Goal: Task Accomplishment & Management: Manage account settings

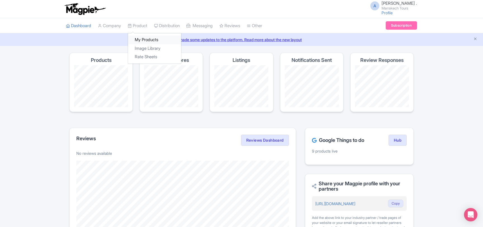
click at [148, 38] on link "My Products" at bounding box center [154, 39] width 53 height 9
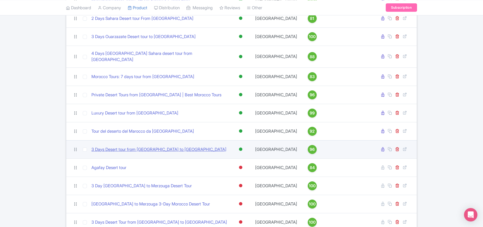
scroll to position [121, 0]
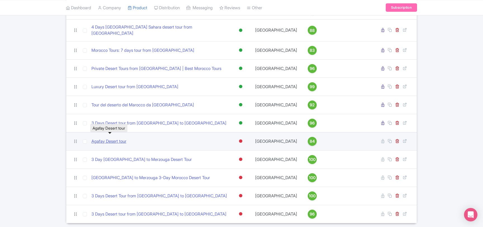
click at [110, 138] on link "Agafay Desert tour" at bounding box center [108, 141] width 35 height 6
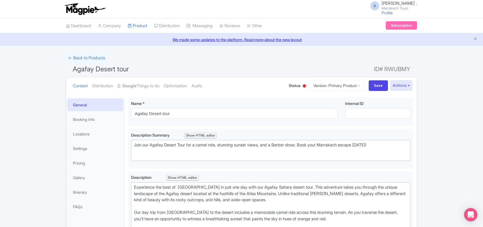
click at [303, 85] on div at bounding box center [304, 85] width 3 height 3
click at [284, 95] on div "Active" at bounding box center [290, 96] width 33 height 11
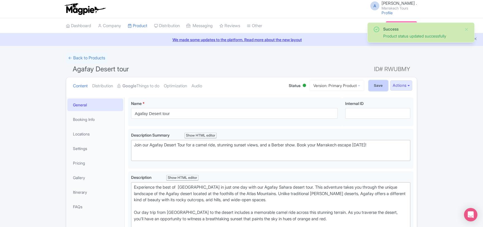
click at [372, 87] on input "Save" at bounding box center [379, 85] width 20 height 11
type input "Saving..."
click at [145, 87] on link "Google Things to do" at bounding box center [138, 86] width 42 height 18
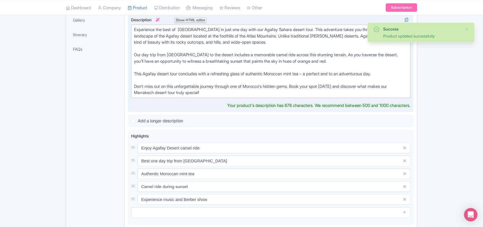
scroll to position [37, 0]
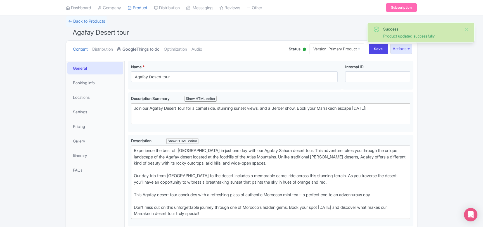
click at [141, 50] on link "Google Things to do" at bounding box center [138, 50] width 42 height 18
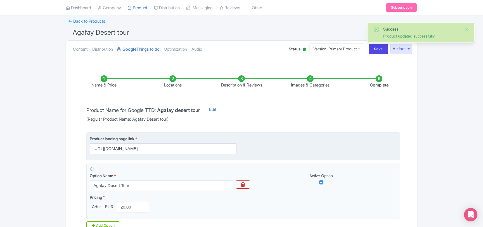
scroll to position [105, 0]
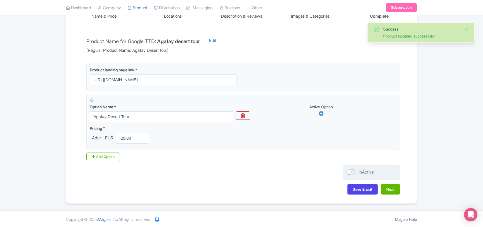
click at [351, 170] on div at bounding box center [351, 172] width 10 height 6
click at [350, 170] on input "InActive" at bounding box center [348, 172] width 4 height 4
checkbox input "true"
click at [354, 187] on button "Save & Exit" at bounding box center [362, 189] width 30 height 11
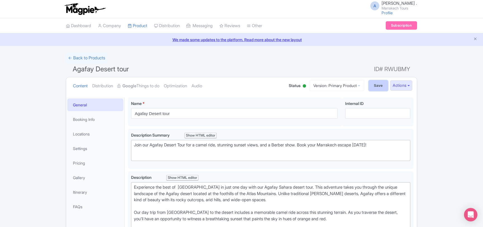
click at [371, 89] on input "Save" at bounding box center [379, 85] width 20 height 11
type input "Saving..."
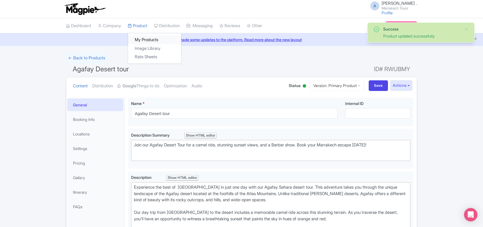
click at [144, 39] on link "My Products" at bounding box center [154, 39] width 53 height 9
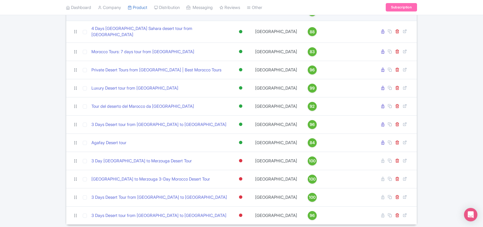
scroll to position [137, 0]
